Goal: Communication & Community: Ask a question

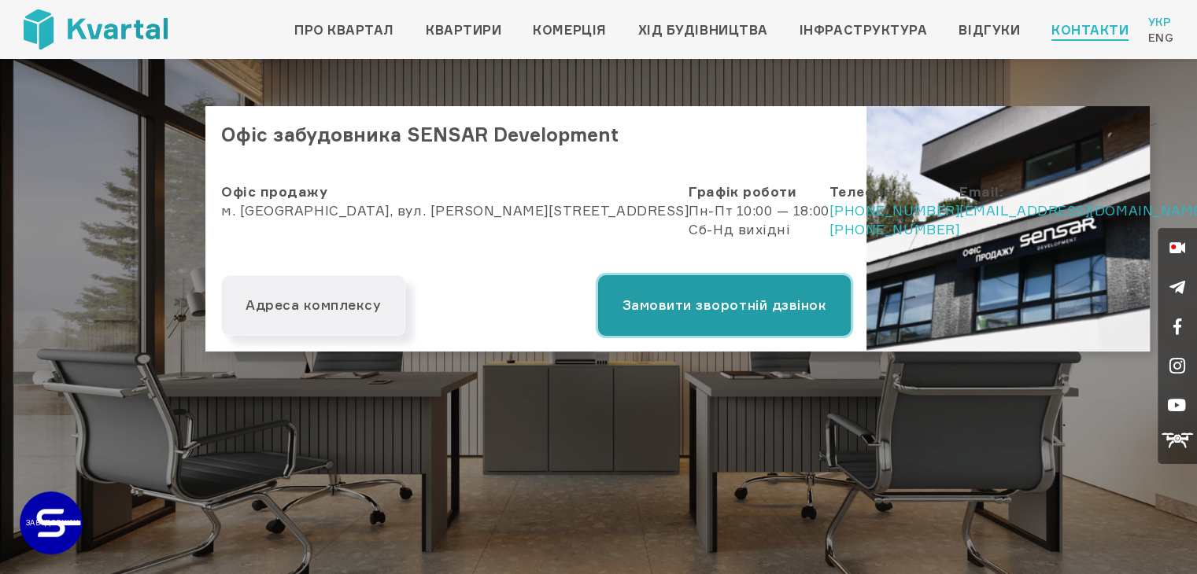
click at [647, 306] on button "Замовити зворотній дзвінок" at bounding box center [724, 305] width 253 height 61
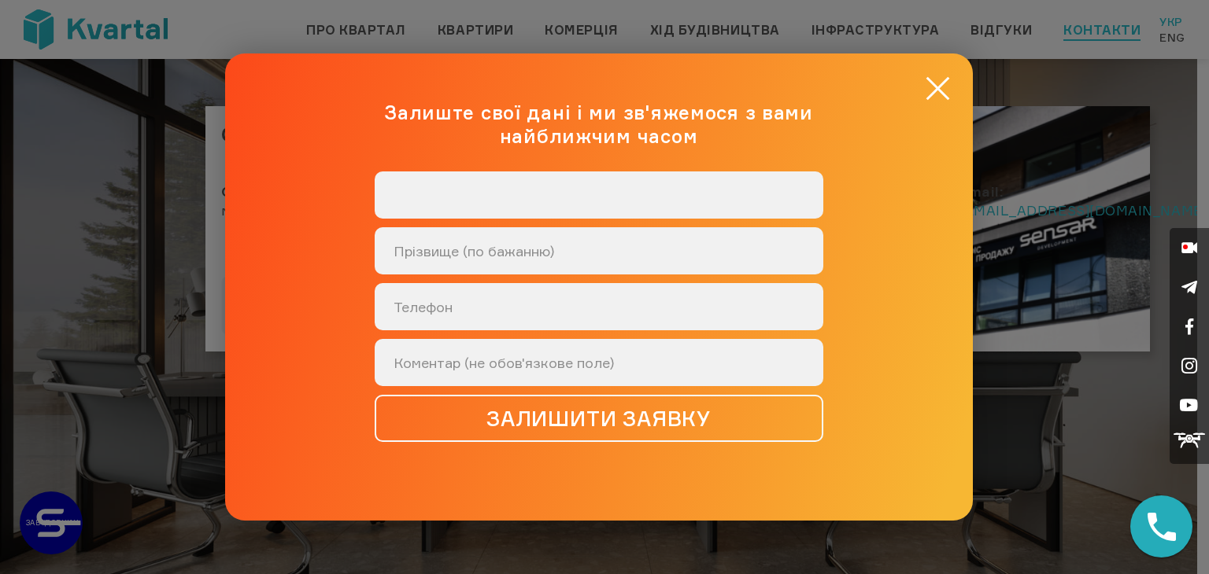
click at [467, 199] on input "text" at bounding box center [599, 195] width 449 height 47
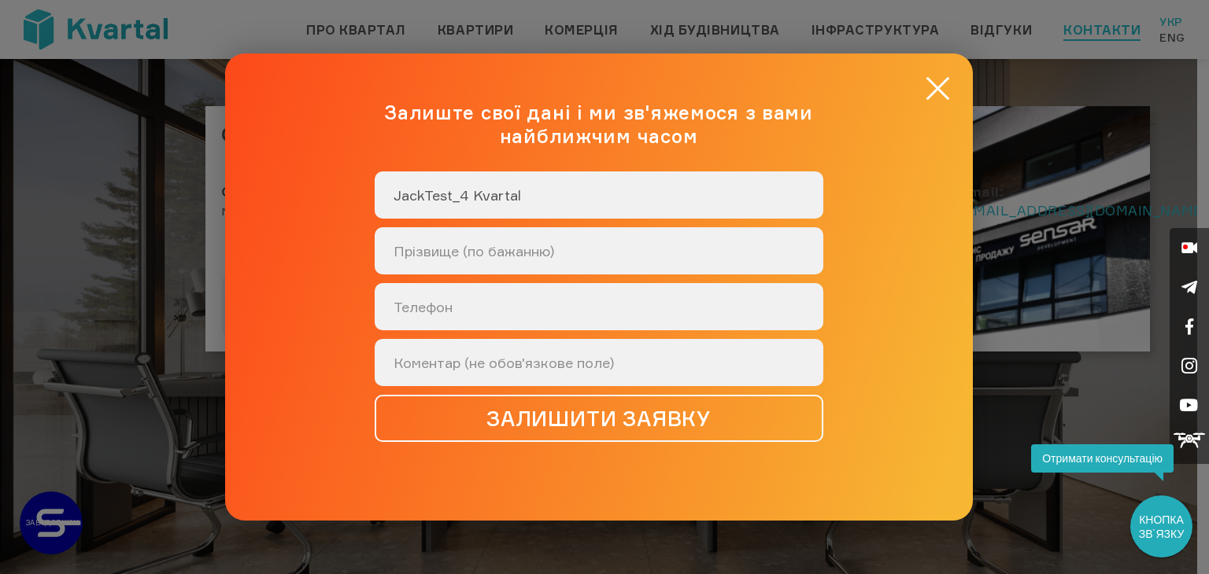
type input "JackTest_4 Kvartal"
type input "+38 (066) 123-7757"
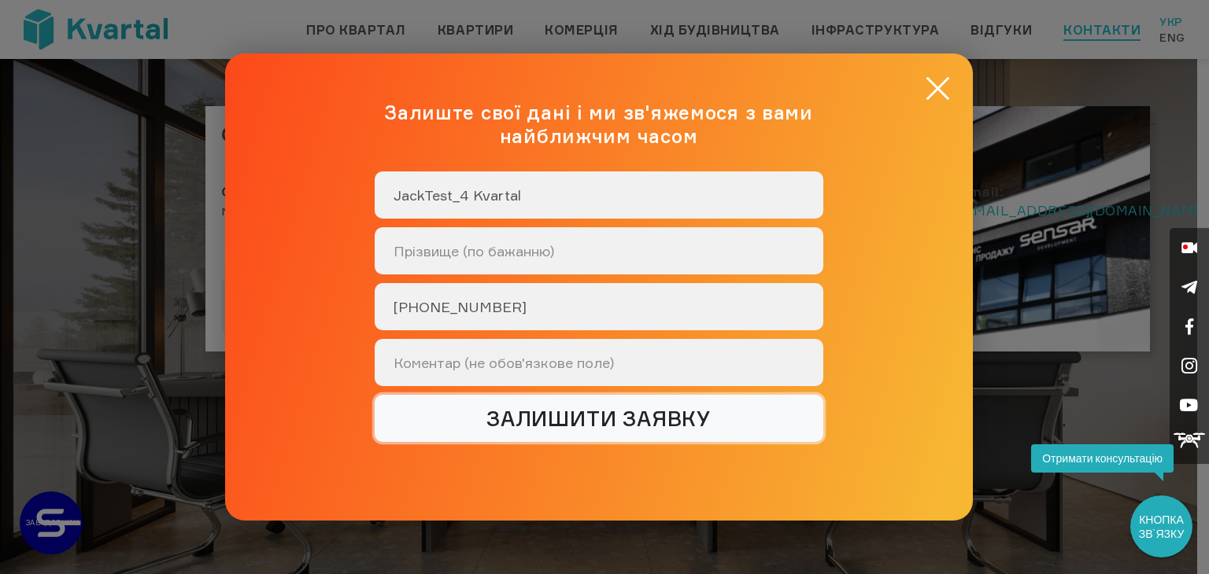
click at [563, 418] on button "залишити заявку" at bounding box center [599, 418] width 449 height 47
